Goal: Communication & Community: Answer question/provide support

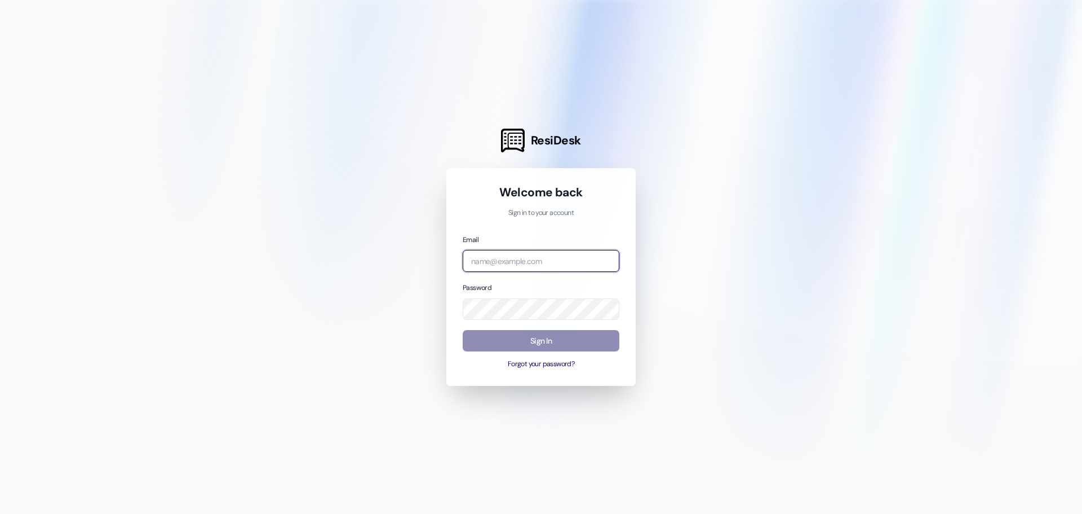
type input "[PERSON_NAME][EMAIL_ADDRESS][DOMAIN_NAME]"
click at [573, 344] on button "Sign In" at bounding box center [541, 341] width 157 height 22
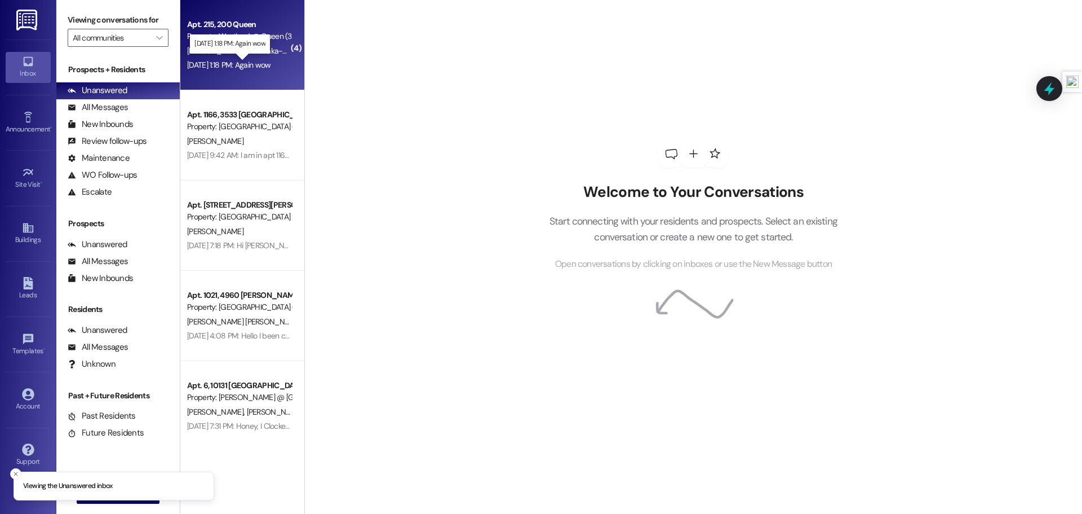
click at [243, 63] on div "[DATE] 1:18 PM: Again wow [DATE] 1:18 PM: Again wow" at bounding box center [229, 65] width 84 height 10
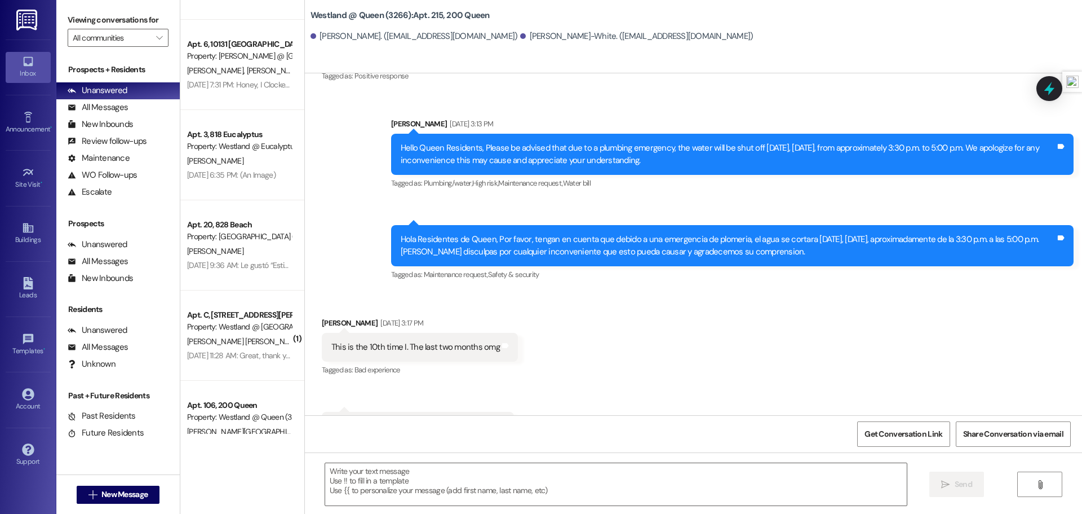
scroll to position [358, 0]
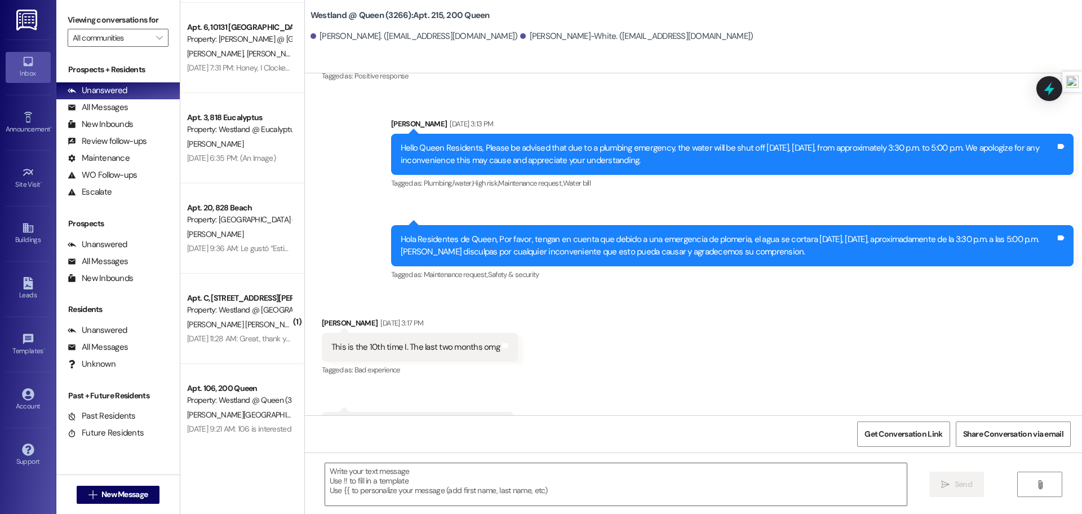
click at [246, 333] on div "[DATE] 11:28 AM: Great, thank you [DATE] 11:28 AM: Great, thank you" at bounding box center [240, 338] width 107 height 10
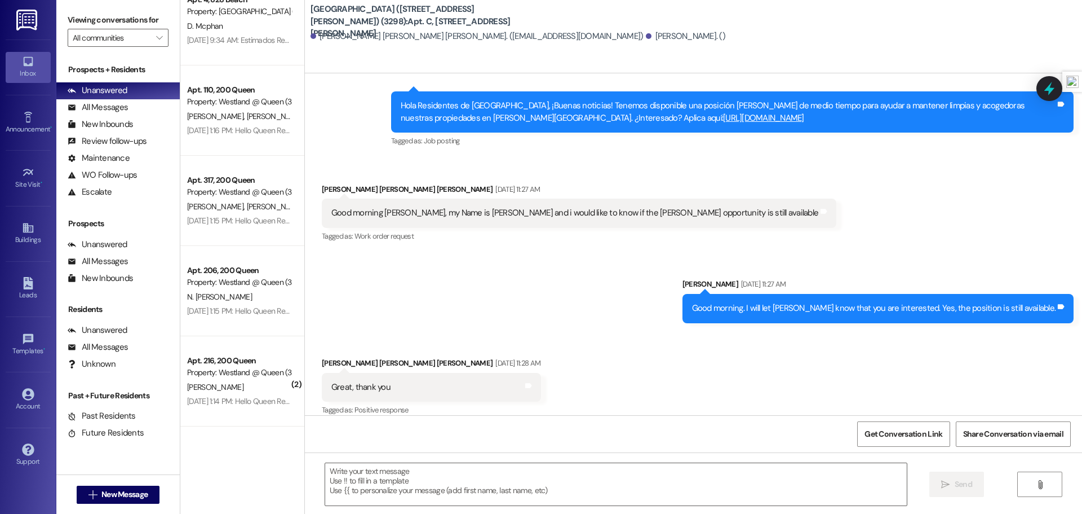
scroll to position [2176, 0]
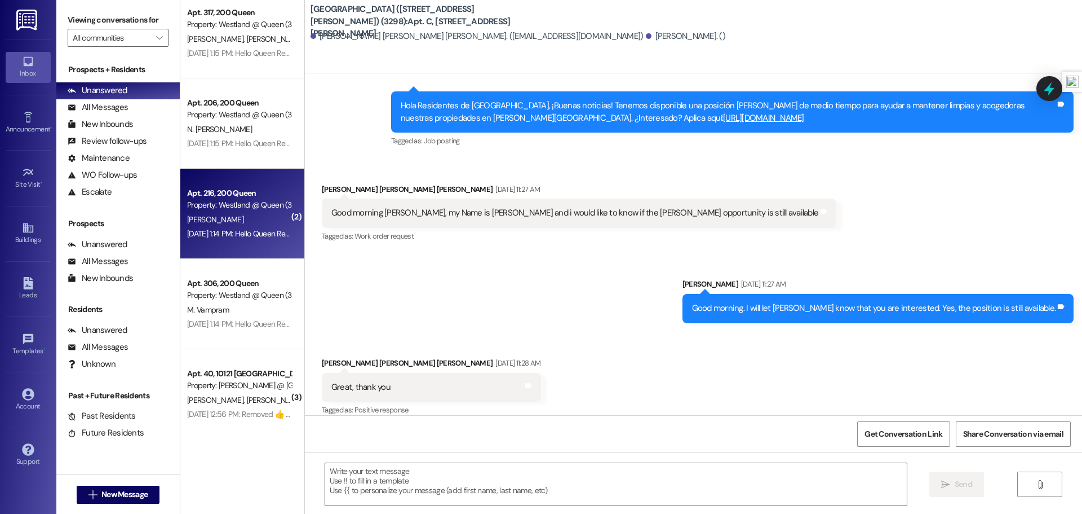
click at [250, 215] on div "[PERSON_NAME]" at bounding box center [239, 220] width 107 height 14
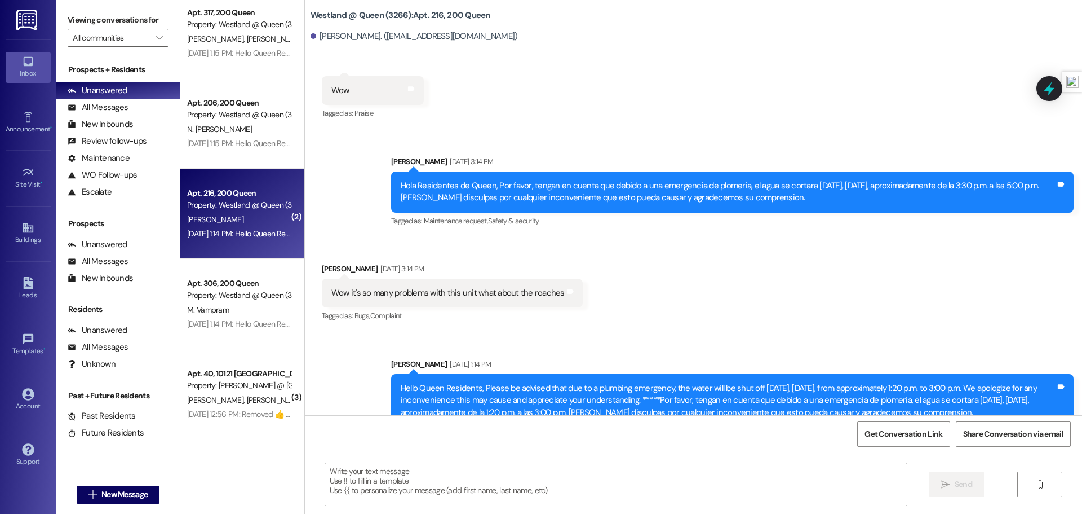
scroll to position [8029, 0]
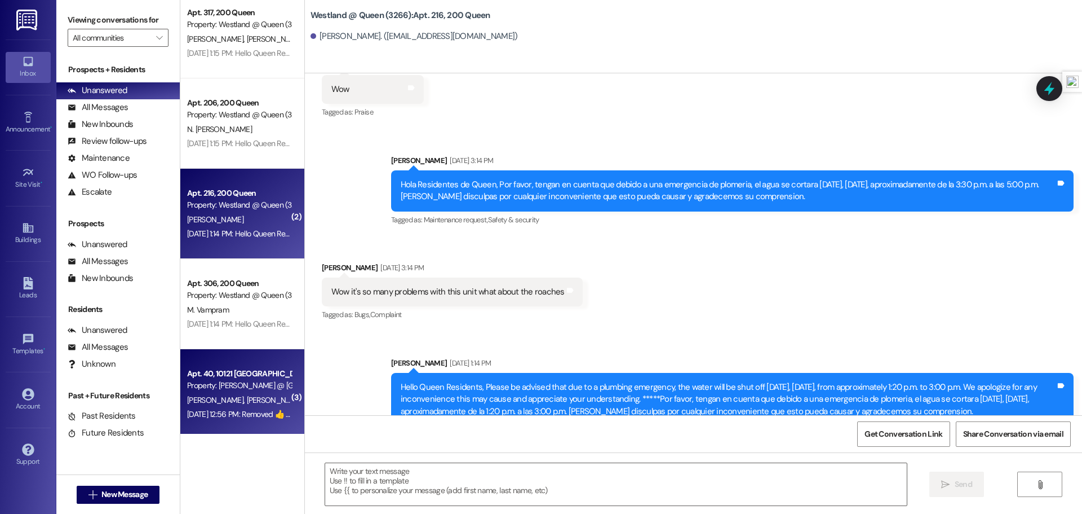
click at [236, 405] on div "[PERSON_NAME] [PERSON_NAME]" at bounding box center [239, 400] width 107 height 14
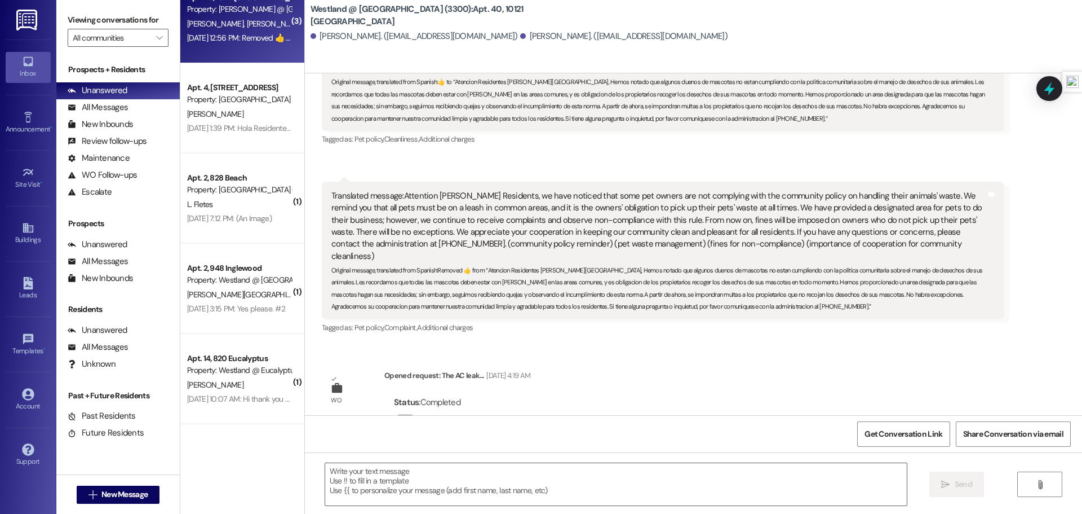
scroll to position [2639, 0]
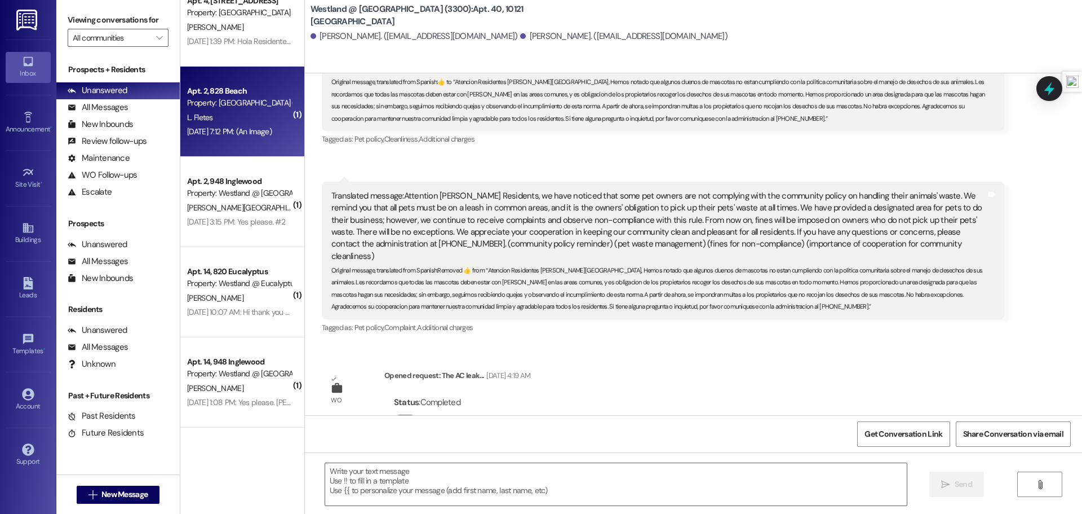
click at [238, 143] on div "Apt. 2, 828 Beach Property: [GEOGRAPHIC_DATA] ([STREET_ADDRESS]) (3280) [PERSON…" at bounding box center [242, 112] width 124 height 90
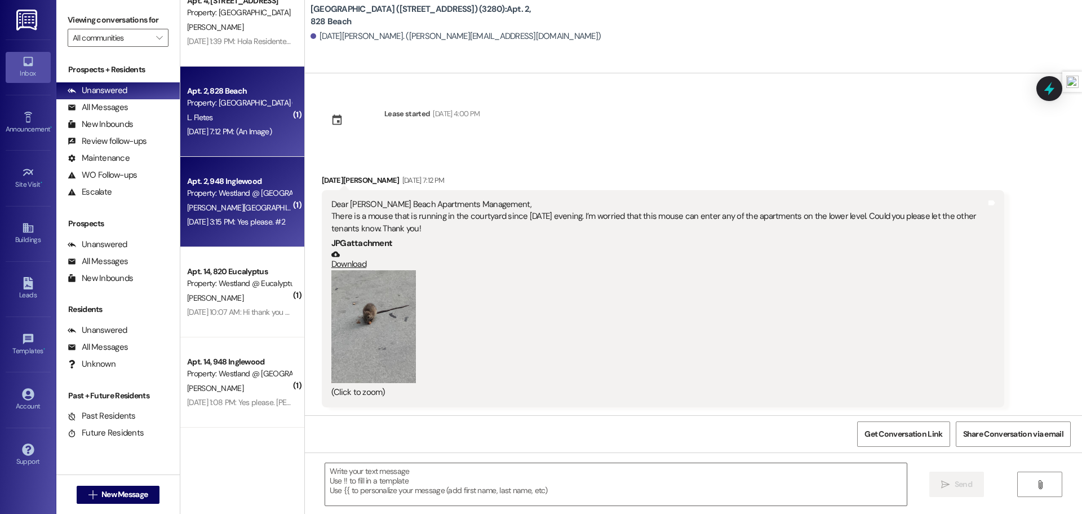
scroll to position [1, 0]
click at [245, 201] on div "[PERSON_NAME] [PERSON_NAME]" at bounding box center [239, 208] width 107 height 14
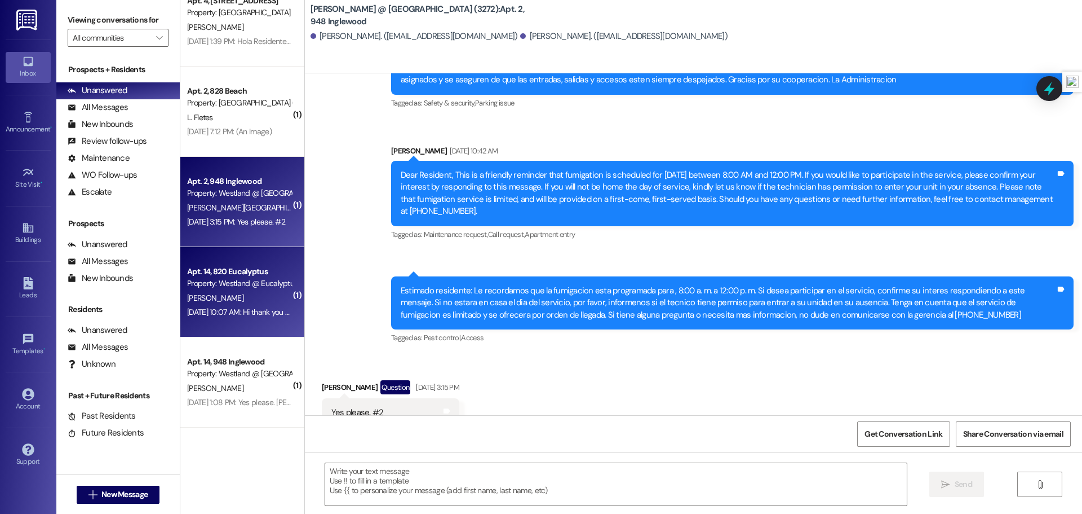
scroll to position [2027, 0]
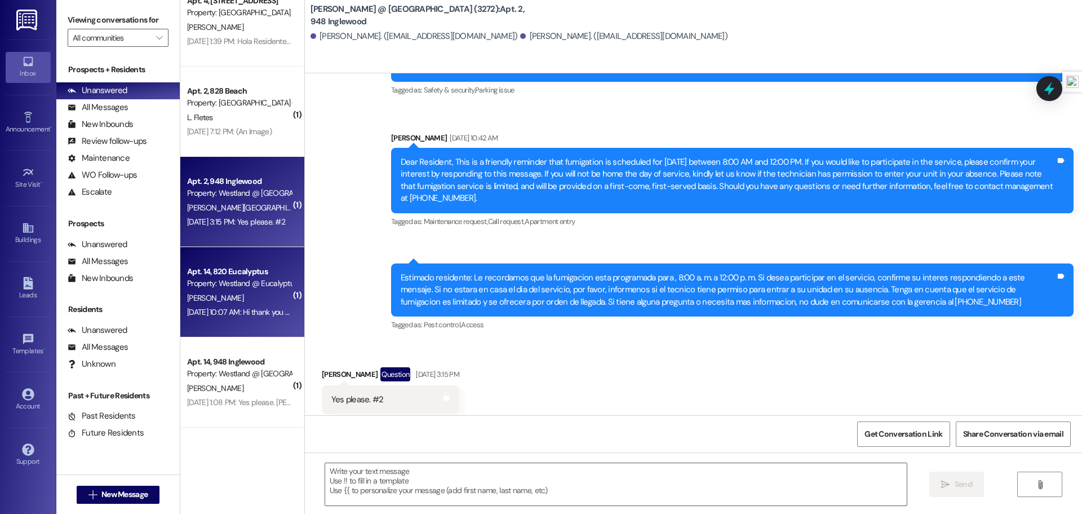
click at [225, 259] on div "Apt. 14, 820 Eucalyptus Property: Westland @ Eucalyptus (3273) [PERSON_NAME] [D…" at bounding box center [242, 292] width 124 height 90
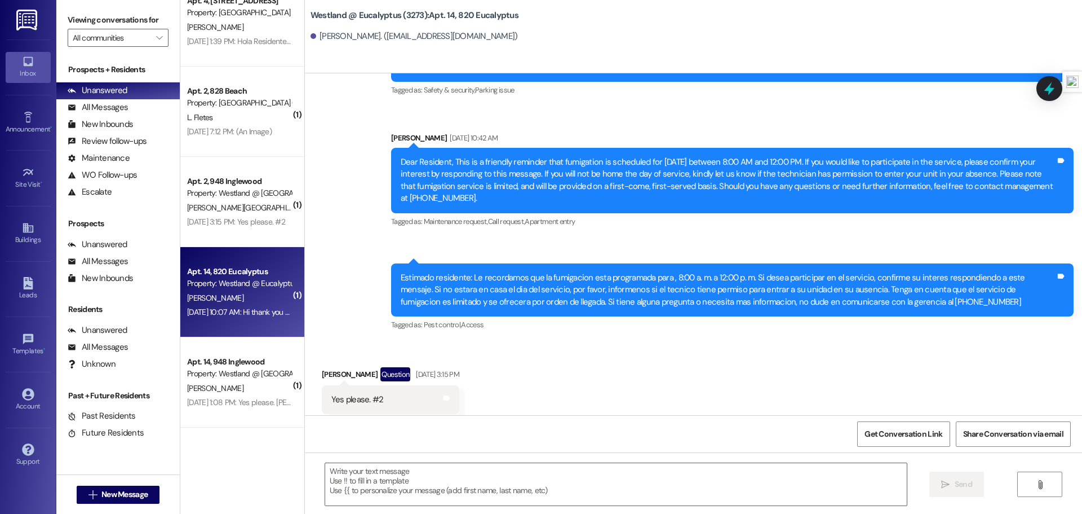
scroll to position [0, 0]
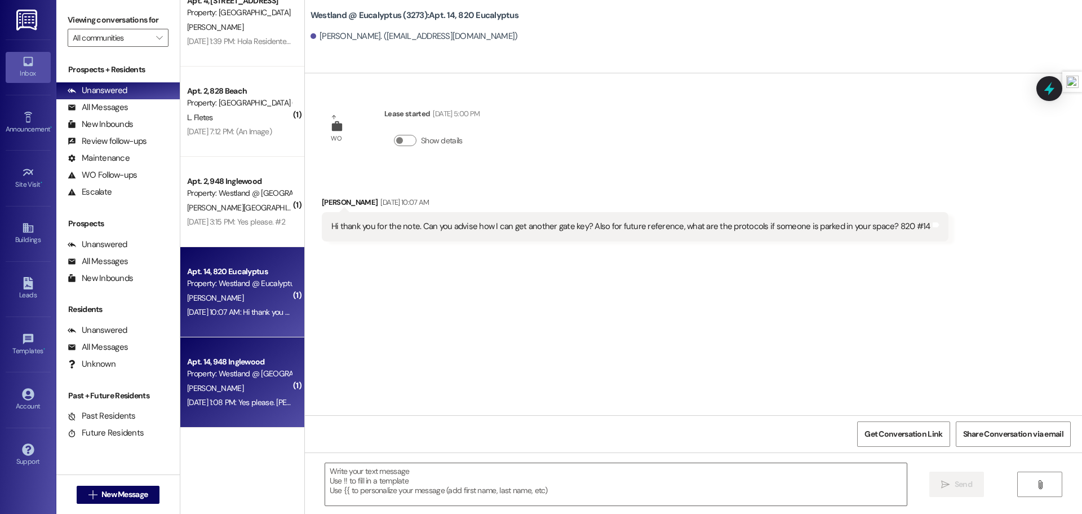
click at [232, 393] on div "[PERSON_NAME]" at bounding box center [239, 388] width 107 height 14
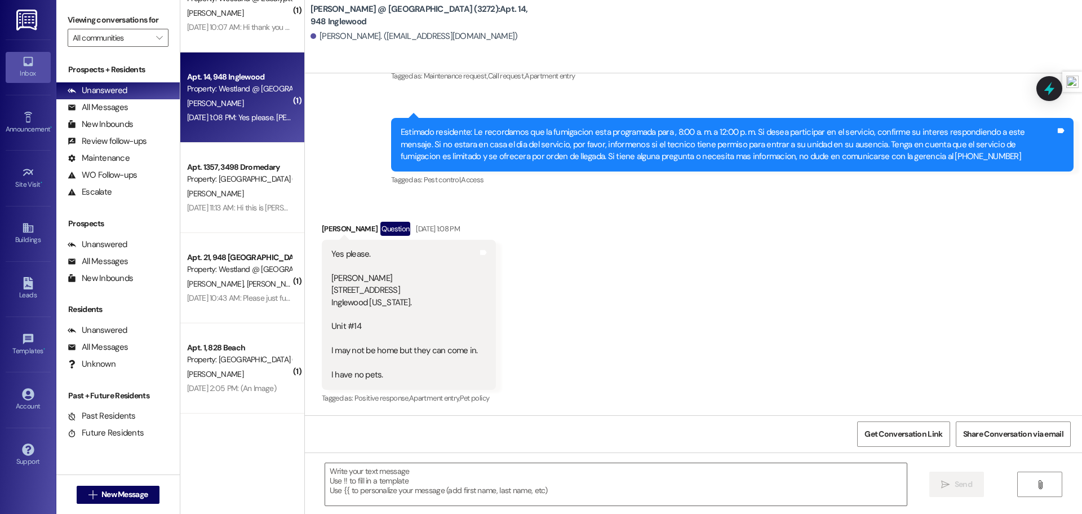
scroll to position [2962, 0]
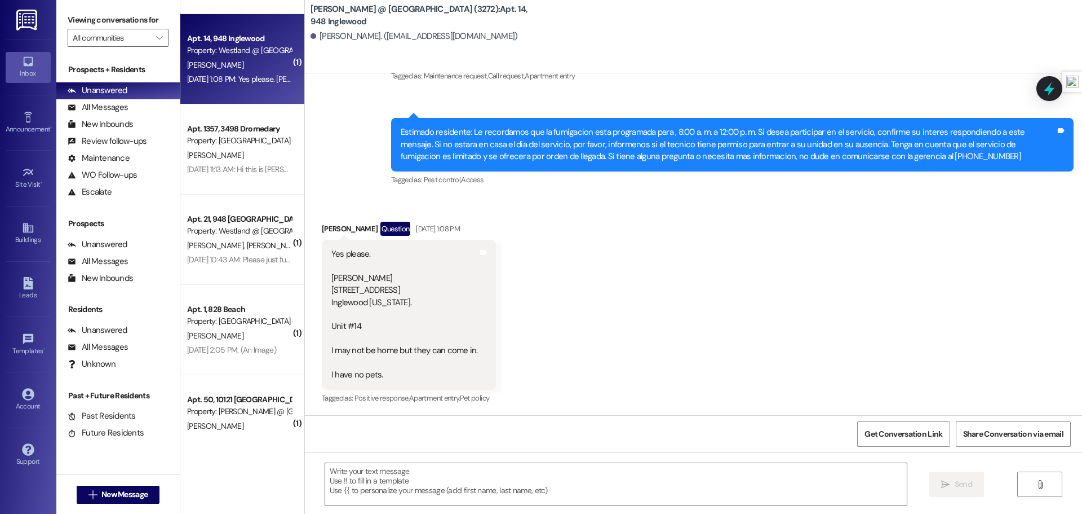
click at [246, 272] on div "Apt. 21, 948 Inglewood Property: [PERSON_NAME] @ [GEOGRAPHIC_DATA] (3272) [PERS…" at bounding box center [242, 239] width 124 height 90
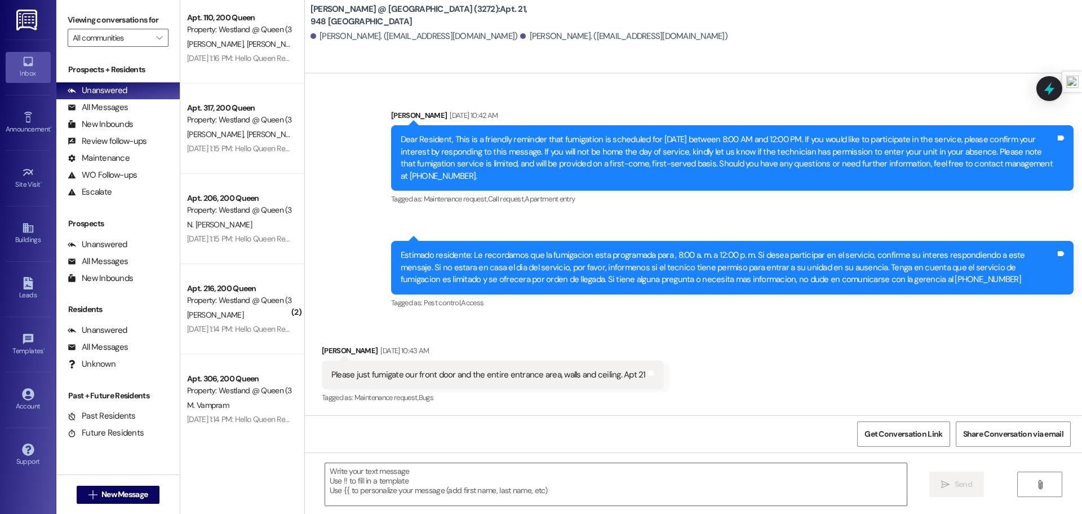
scroll to position [2994, 0]
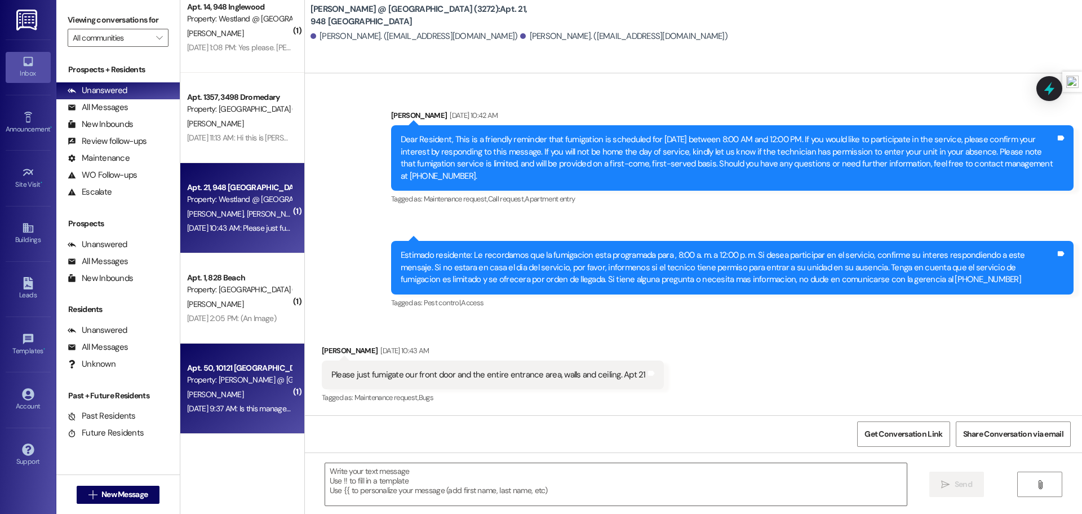
click at [219, 404] on div "[DATE] 9:37 AM: Is this management for [STREET_ADDRESS][PERSON_NAME][DATE] 9:37…" at bounding box center [311, 408] width 249 height 10
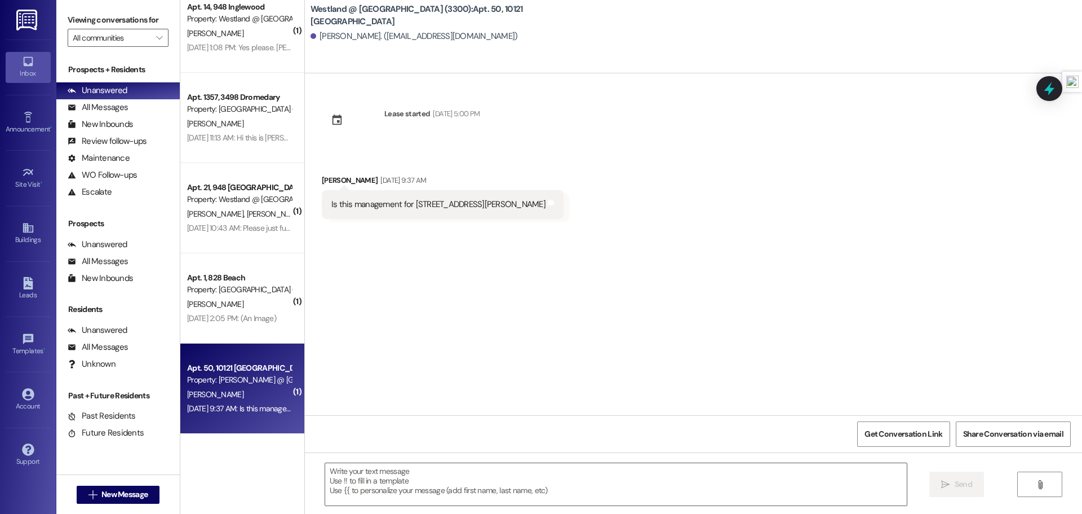
scroll to position [0, 0]
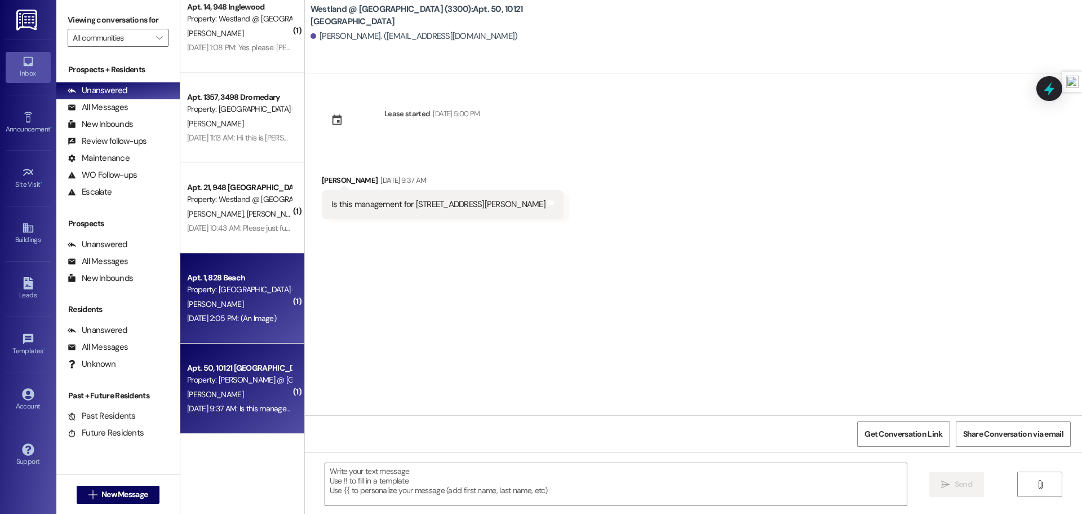
click at [210, 307] on span "[PERSON_NAME]" at bounding box center [215, 304] width 56 height 10
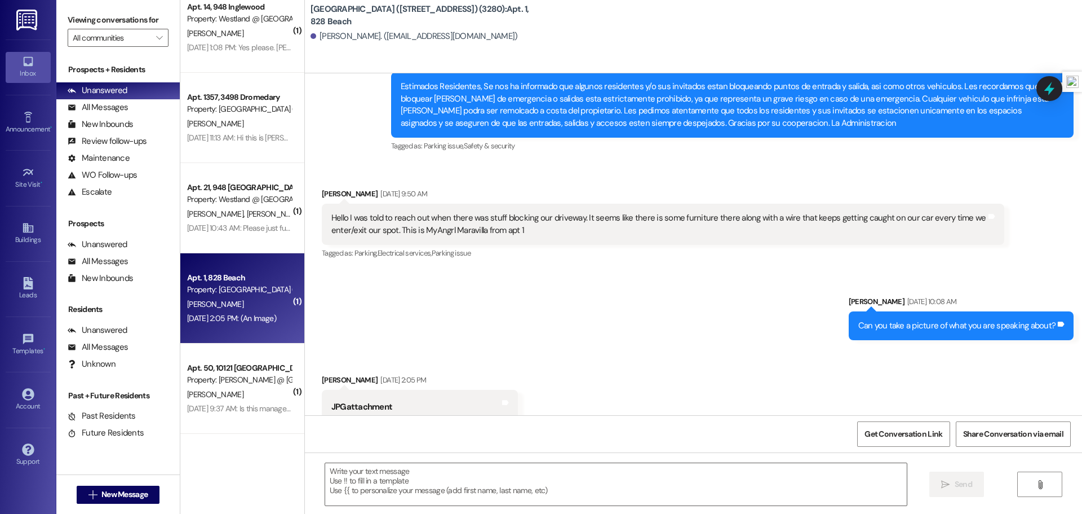
scroll to position [22759, 0]
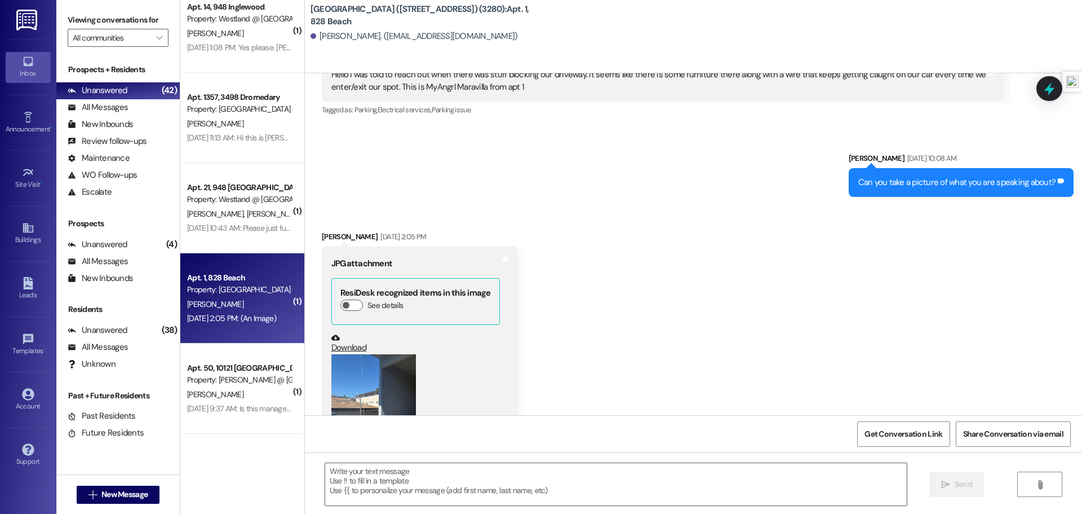
click at [381, 354] on button "Zoom image" at bounding box center [373, 410] width 85 height 113
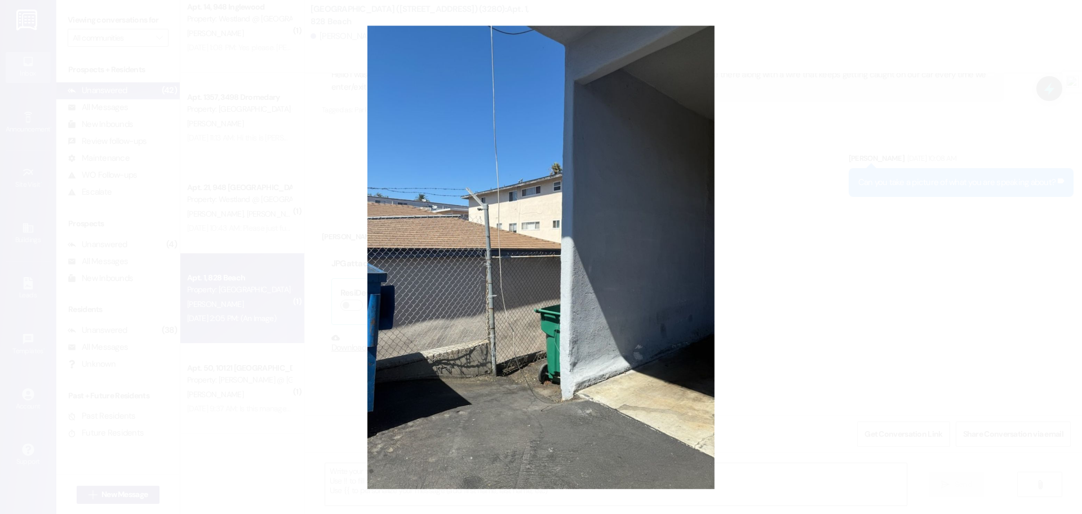
click at [841, 187] on button "Unzoom image" at bounding box center [541, 257] width 1082 height 514
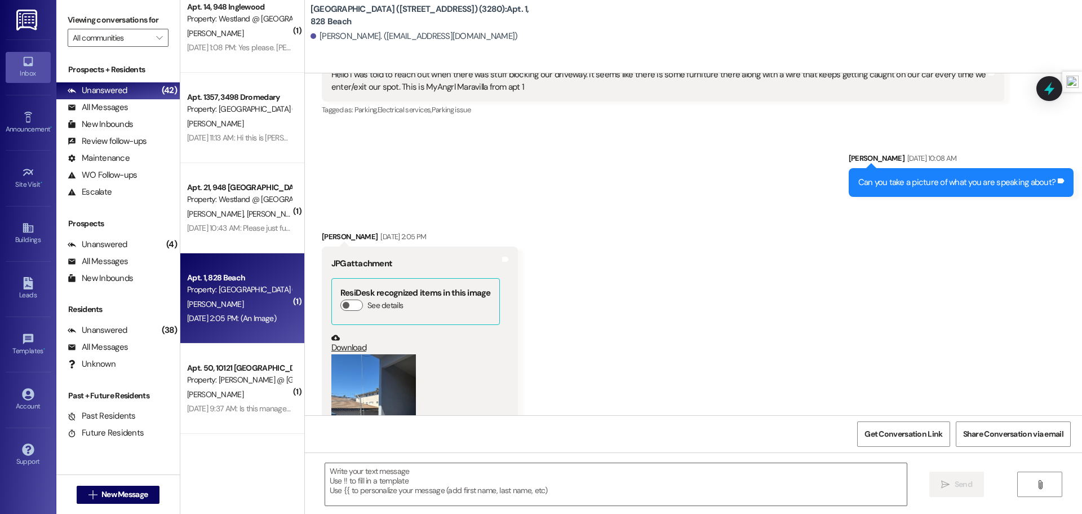
click at [396, 354] on button "Zoom image" at bounding box center [373, 410] width 85 height 113
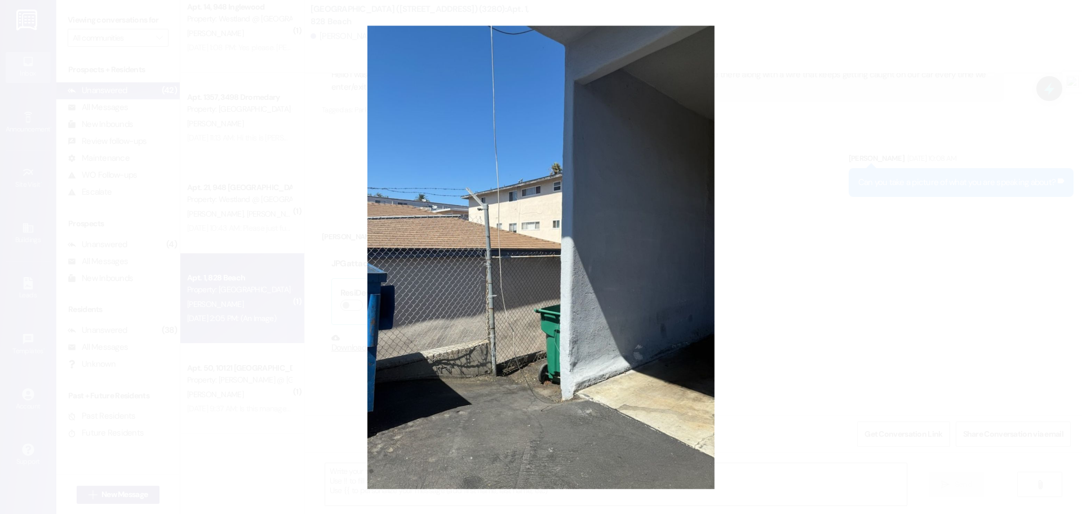
click at [747, 177] on button "Unzoom image" at bounding box center [541, 257] width 1082 height 514
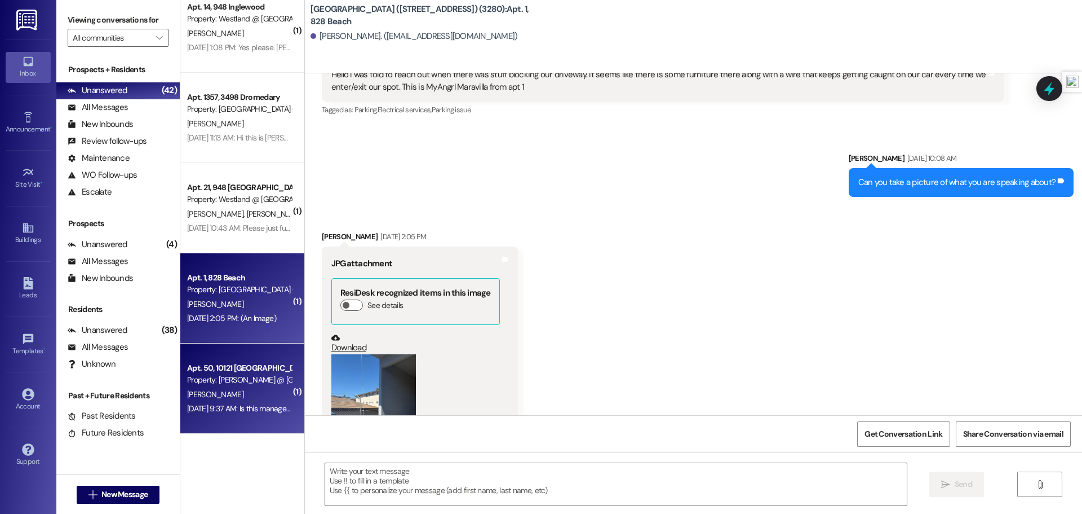
click at [267, 372] on div "Apt. 50, 10121 [GEOGRAPHIC_DATA]" at bounding box center [239, 368] width 104 height 12
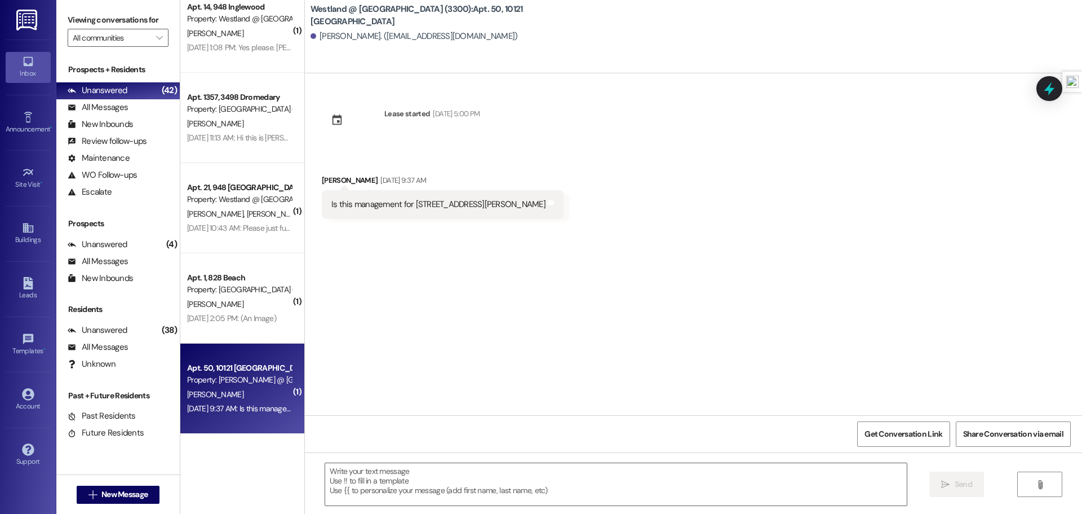
scroll to position [0, 0]
click at [135, 239] on div "Unanswered (4)" at bounding box center [117, 244] width 123 height 17
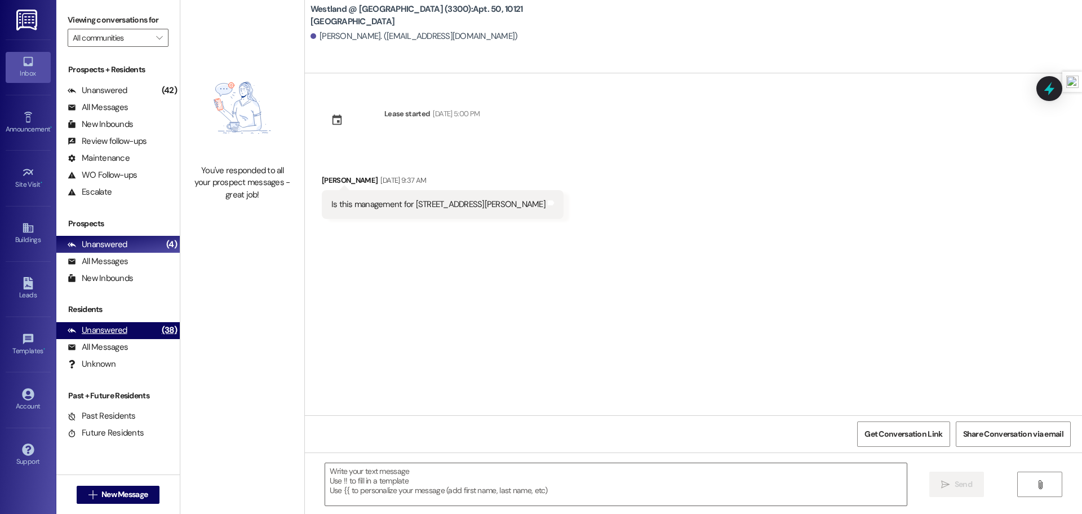
click at [113, 331] on div "Unanswered" at bounding box center [98, 330] width 60 height 12
